Goal: Browse casually

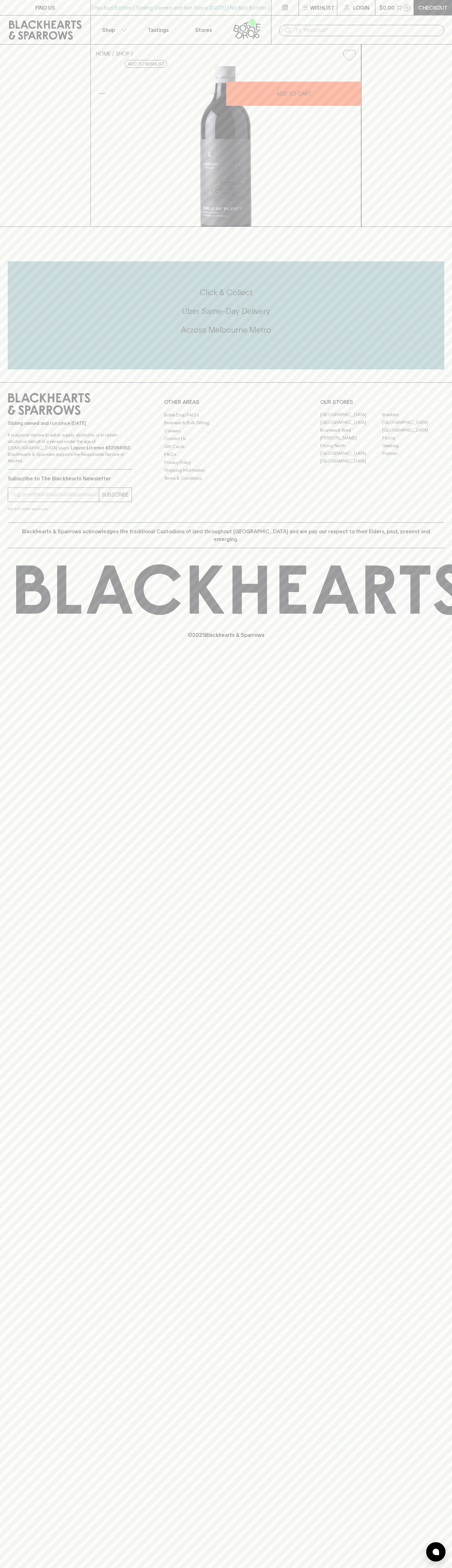
click at [115, 15] on div "| No Bad Bottles | Sibling Owned and Run Since 2006 | No Bad Bottles | Sibling …" at bounding box center [180, 7] width 181 height 15
click at [429, 1385] on div "FIND US | No Bad Bottles | Sibling Owned and Run Since 2006 | No Bad Bottles | …" at bounding box center [226, 784] width 452 height 1568
click at [359, 1567] on html "FIND US | No Bad Bottles | Sibling Owned and Run Since 2006 | No Bad Bottles | …" at bounding box center [226, 784] width 452 height 1568
click at [5, 1285] on div "FIND US | No Bad Bottles | Sibling Owned and Run Since 2006 | No Bad Bottles | …" at bounding box center [226, 784] width 452 height 1568
